Goal: Task Accomplishment & Management: Use online tool/utility

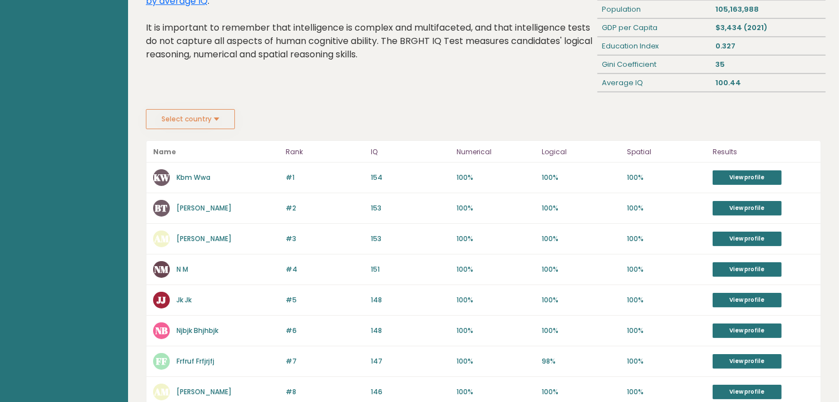
scroll to position [104, 0]
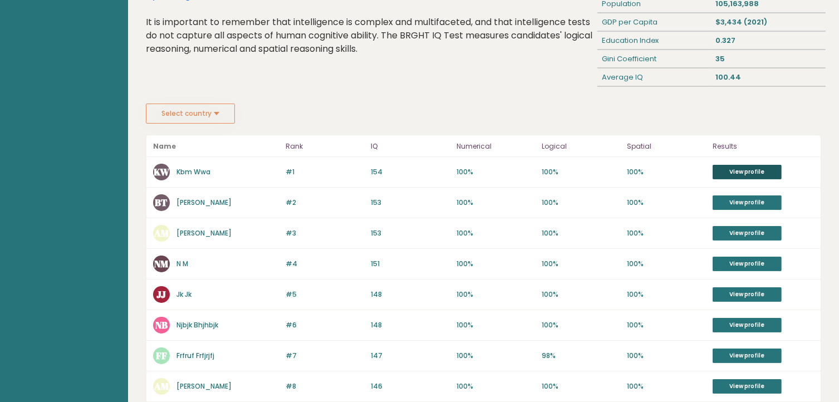
click at [738, 169] on link "View profile" at bounding box center [747, 172] width 69 height 14
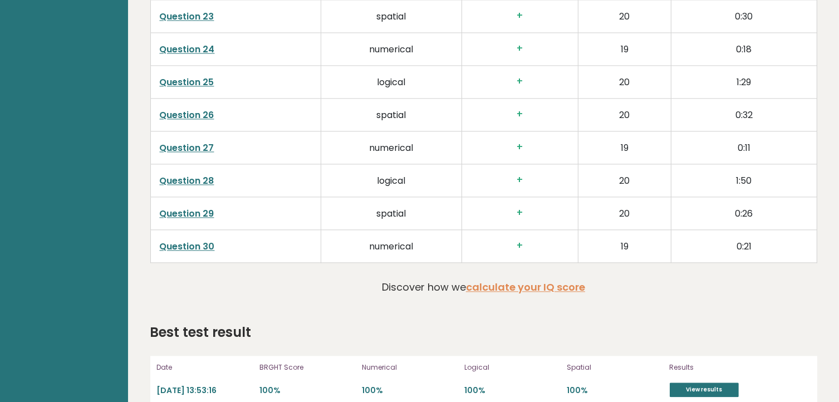
scroll to position [2364, 0]
click at [497, 285] on link "calculate your IQ score" at bounding box center [525, 288] width 119 height 14
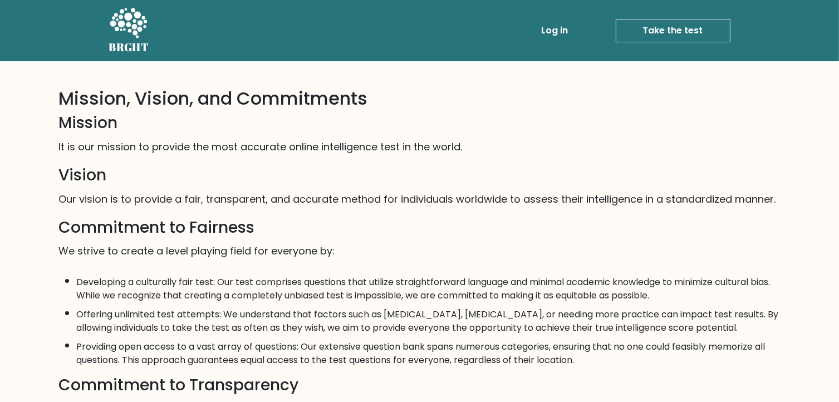
click at [663, 24] on link "Take the test" at bounding box center [673, 30] width 115 height 23
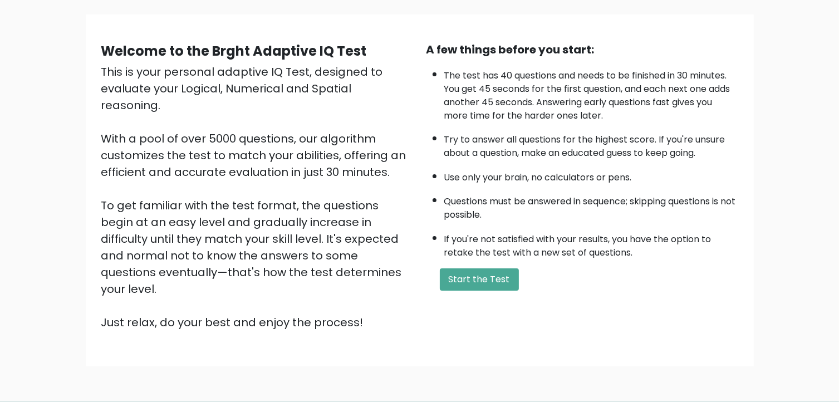
scroll to position [71, 0]
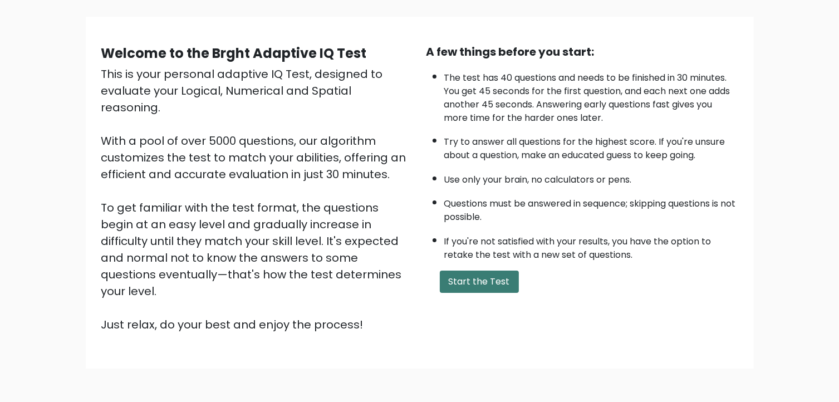
click at [491, 271] on button "Start the Test" at bounding box center [479, 282] width 79 height 22
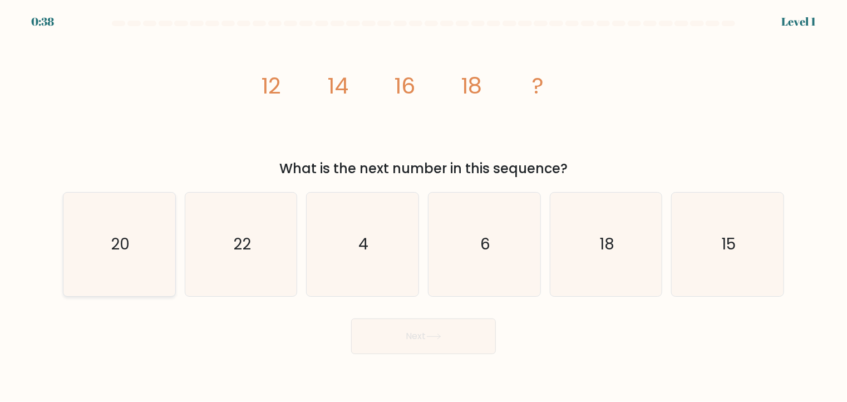
click at [140, 246] on icon "20" at bounding box center [119, 245] width 104 height 104
click at [424, 207] on input "a. 20" at bounding box center [424, 204] width 1 height 6
radio input "true"
click at [430, 344] on button "Next" at bounding box center [423, 336] width 145 height 36
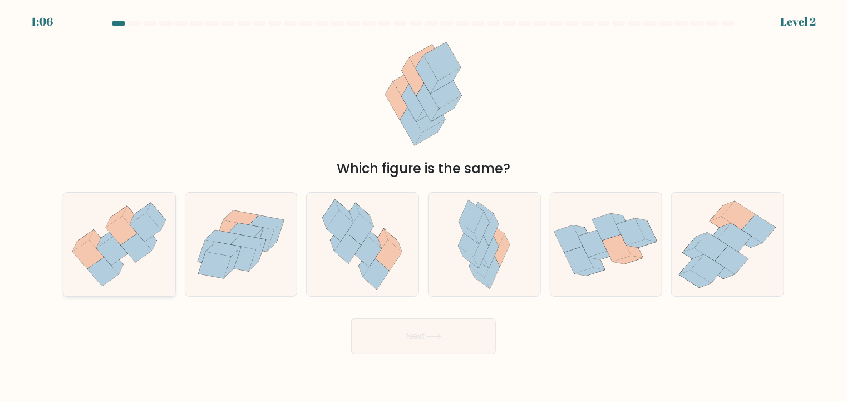
click at [129, 244] on icon at bounding box center [136, 247] width 31 height 29
click at [424, 207] on input "a." at bounding box center [424, 204] width 1 height 6
radio input "true"
click at [396, 333] on button "Next" at bounding box center [423, 336] width 145 height 36
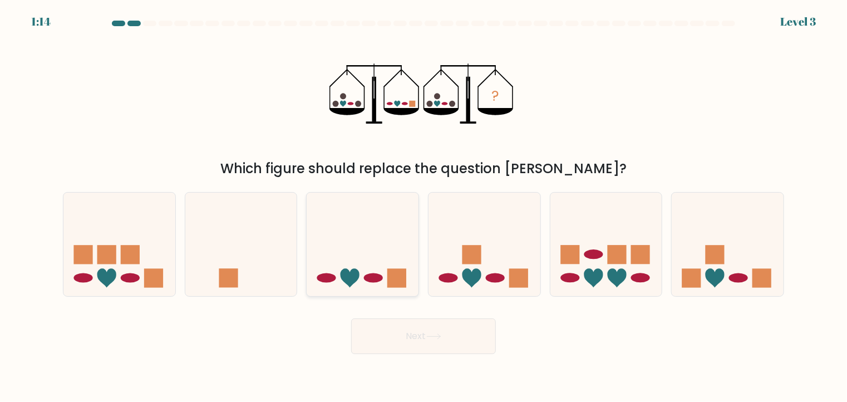
click at [362, 245] on icon at bounding box center [363, 244] width 112 height 92
click at [424, 207] on input "c." at bounding box center [424, 204] width 1 height 6
radio input "true"
click at [410, 345] on button "Next" at bounding box center [423, 336] width 145 height 36
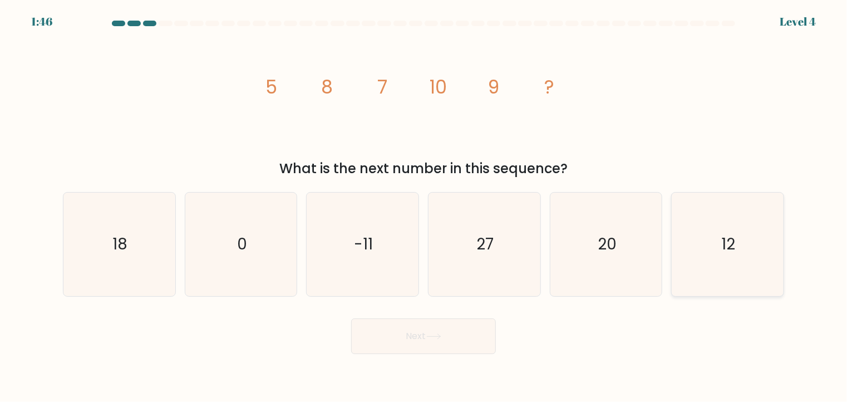
click at [699, 237] on icon "12" at bounding box center [728, 245] width 104 height 104
click at [424, 207] on input "f. 12" at bounding box center [424, 204] width 1 height 6
radio input "true"
click at [441, 343] on button "Next" at bounding box center [423, 336] width 145 height 36
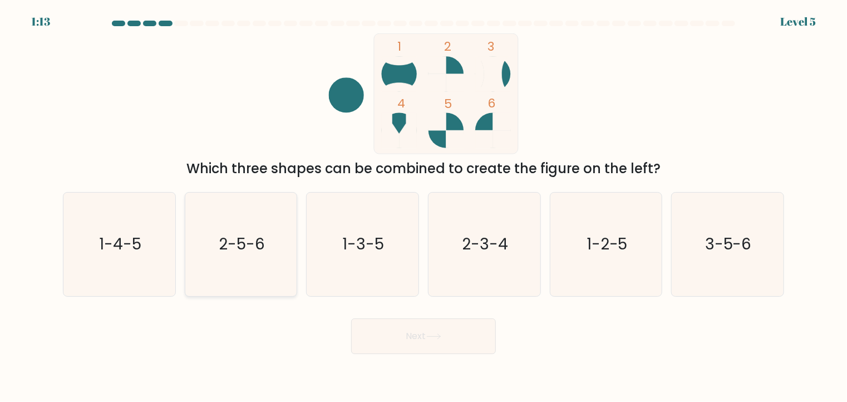
click at [251, 256] on icon "2-5-6" at bounding box center [241, 245] width 104 height 104
click at [424, 207] on input "b. 2-5-6" at bounding box center [424, 204] width 1 height 6
radio input "true"
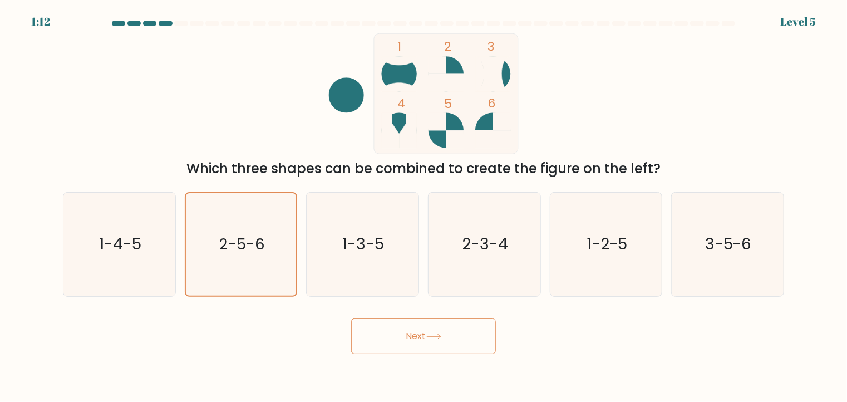
click at [439, 332] on button "Next" at bounding box center [423, 336] width 145 height 36
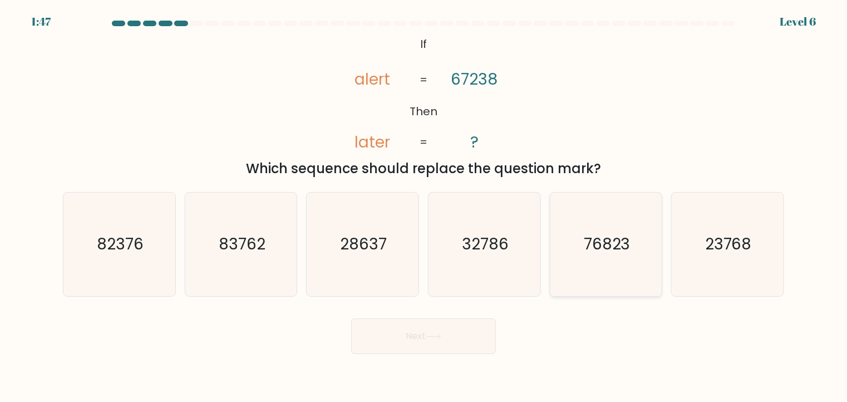
click at [615, 218] on icon "76823" at bounding box center [606, 245] width 104 height 104
click at [424, 207] on input "e. 76823" at bounding box center [424, 204] width 1 height 6
radio input "true"
click at [441, 335] on icon at bounding box center [433, 336] width 15 height 6
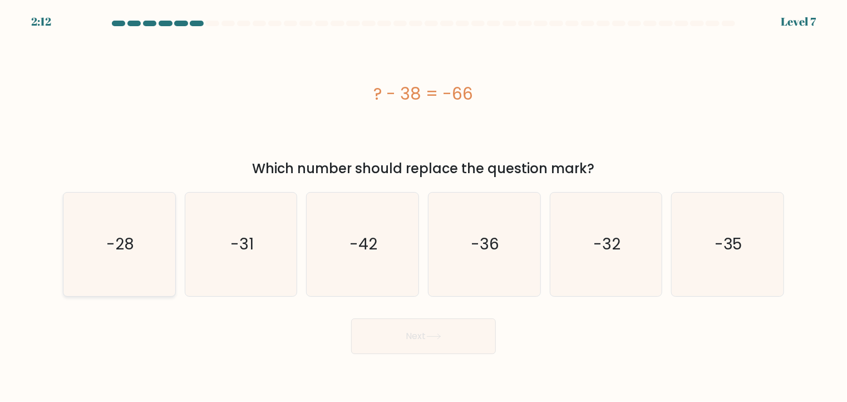
click at [126, 230] on icon "-28" at bounding box center [119, 245] width 104 height 104
click at [424, 207] on input "a. -28" at bounding box center [424, 204] width 1 height 6
radio input "true"
click at [409, 319] on button "Next" at bounding box center [423, 336] width 145 height 36
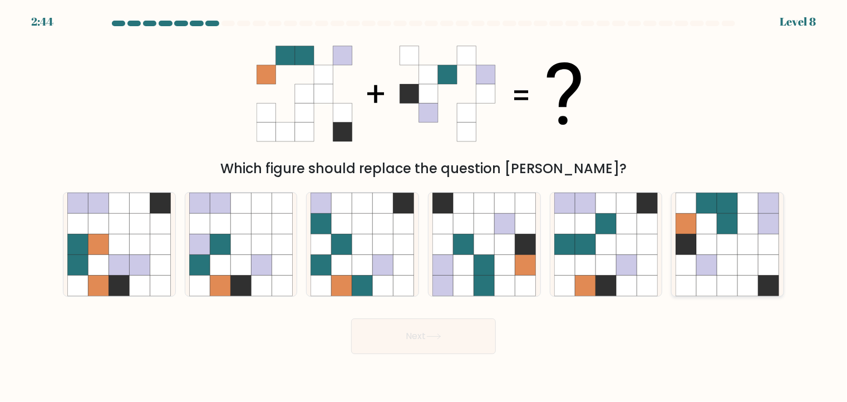
click at [756, 238] on icon at bounding box center [748, 244] width 21 height 21
click at [424, 207] on input "f." at bounding box center [424, 204] width 1 height 6
radio input "true"
click at [477, 330] on button "Next" at bounding box center [423, 336] width 145 height 36
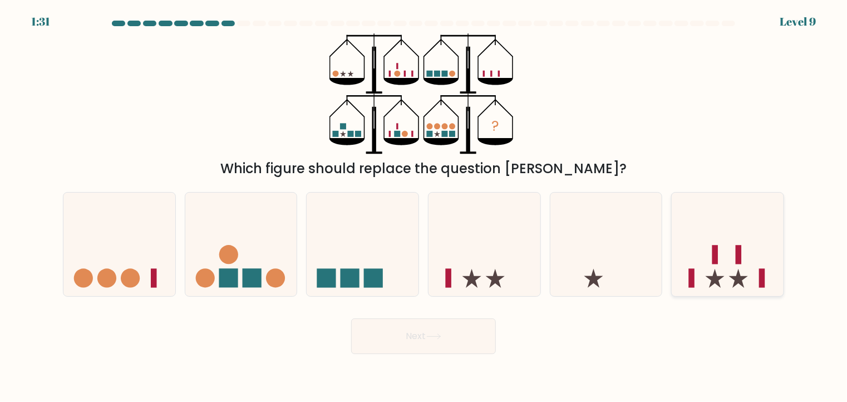
click at [725, 264] on icon at bounding box center [728, 244] width 112 height 92
click at [424, 207] on input "f." at bounding box center [424, 204] width 1 height 6
radio input "true"
click at [468, 342] on button "Next" at bounding box center [423, 336] width 145 height 36
